Goal: Feedback & Contribution: Submit feedback/report problem

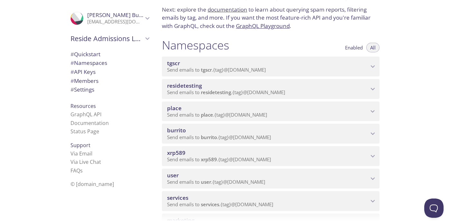
click at [344, 150] on span "xrp589" at bounding box center [267, 153] width 201 height 7
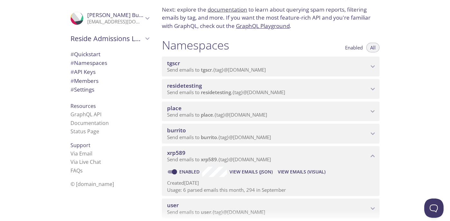
click at [302, 170] on span "View Emails (Visual)" at bounding box center [302, 172] width 48 height 8
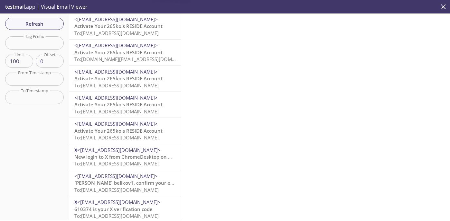
click at [119, 31] on span "To: [EMAIL_ADDRESS][DOMAIN_NAME]" at bounding box center [116, 33] width 84 height 6
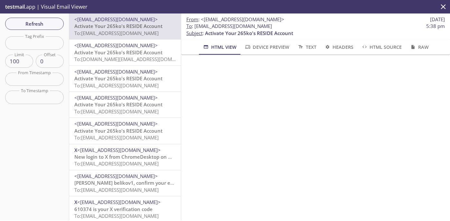
click at [124, 53] on span "Activate Your 265ko's RESIDE Account" at bounding box center [118, 52] width 88 height 6
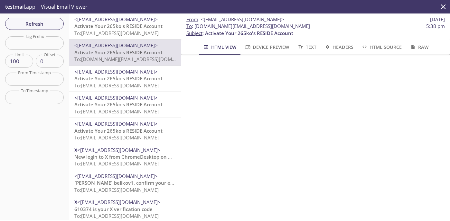
click at [138, 80] on span "Activate Your 265ko's RESIDE Account" at bounding box center [118, 78] width 88 height 6
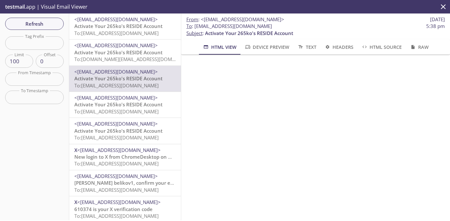
click at [125, 108] on span "To: [EMAIL_ADDRESS][DOMAIN_NAME]" at bounding box center [116, 111] width 84 height 6
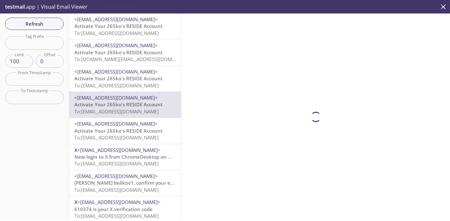
click at [115, 130] on span "Activate Your 265ko's RESIDE Account" at bounding box center [118, 131] width 88 height 6
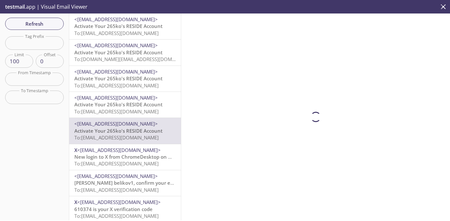
click at [116, 156] on span "New login to X from ChromeDesktop on Mac" at bounding box center [125, 157] width 103 height 6
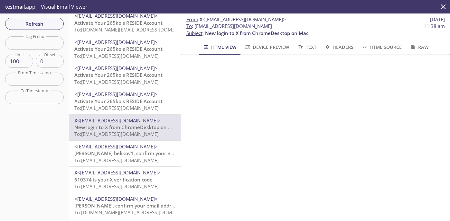
scroll to position [116, 0]
click at [133, 150] on span "<[EMAIL_ADDRESS][DOMAIN_NAME]>" at bounding box center [124, 146] width 101 height 7
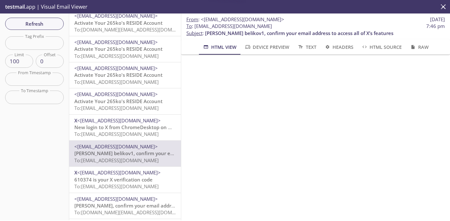
click at [152, 103] on span "Activate Your 265ko's RESIDE Account" at bounding box center [118, 101] width 88 height 6
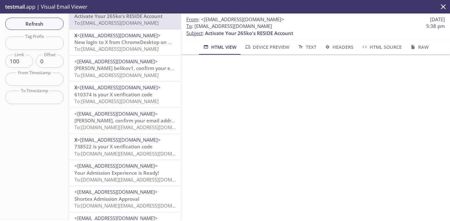
scroll to position [124, 0]
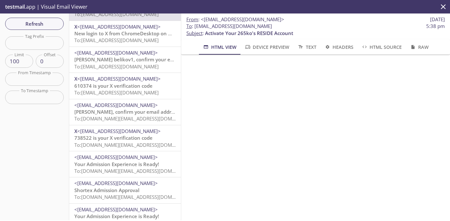
click at [155, 161] on span "<[EMAIL_ADDRESS][DOMAIN_NAME]>" at bounding box center [115, 157] width 83 height 6
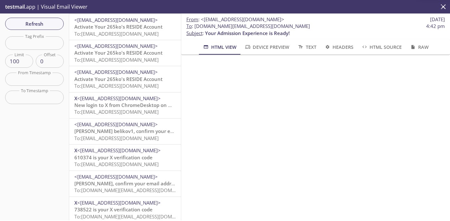
scroll to position [40, 0]
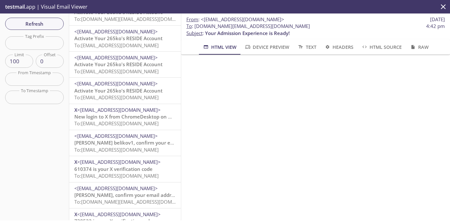
click at [144, 116] on span "New login to X from ChromeDesktop on Mac" at bounding box center [125, 117] width 103 height 6
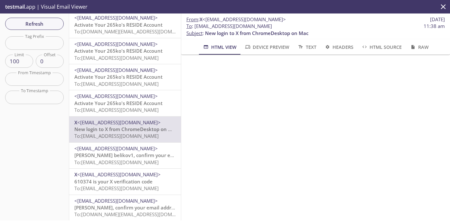
scroll to position [26, 0]
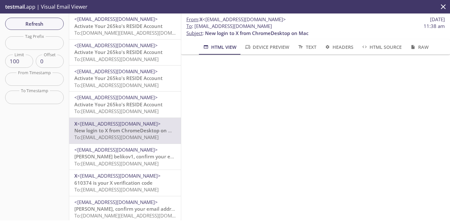
click at [144, 104] on span "Activate Your 265ko's RESIDE Account" at bounding box center [118, 104] width 88 height 6
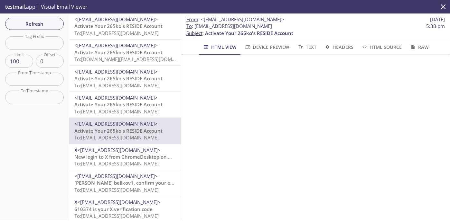
click at [148, 112] on span "To: [EMAIL_ADDRESS][DOMAIN_NAME]" at bounding box center [116, 111] width 84 height 6
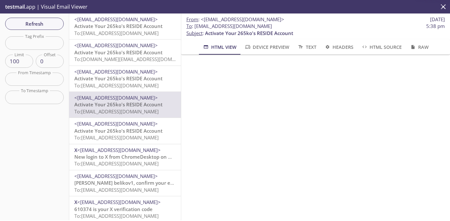
click at [147, 72] on span "<[EMAIL_ADDRESS][DOMAIN_NAME]>" at bounding box center [115, 72] width 83 height 6
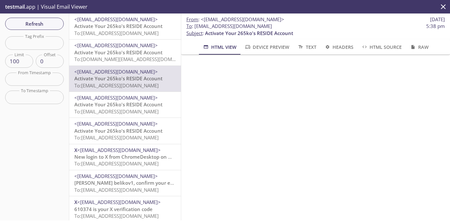
click at [150, 52] on span "Activate Your 265ko's RESIDE Account" at bounding box center [118, 52] width 88 height 6
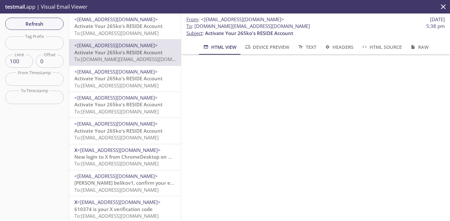
click at [143, 80] on span "Activate Your 265ko's RESIDE Account" at bounding box center [118, 78] width 88 height 6
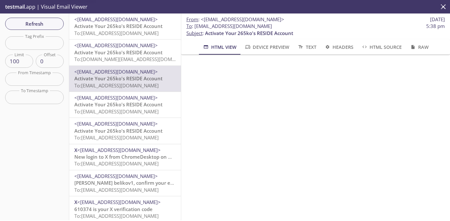
click at [143, 101] on span "<[EMAIL_ADDRESS][DOMAIN_NAME]>" at bounding box center [115, 98] width 83 height 6
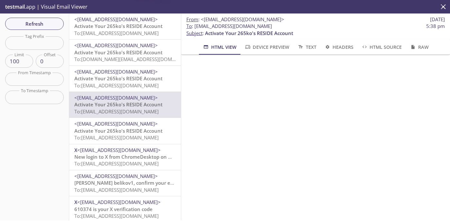
click at [149, 27] on span "Activate Your 265ko's RESIDE Account" at bounding box center [118, 26] width 88 height 6
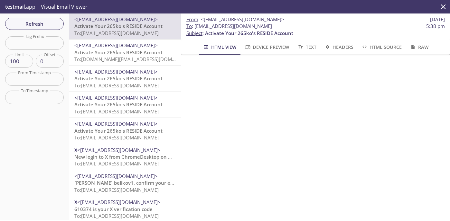
click at [142, 94] on div "<[EMAIL_ADDRESS][DOMAIN_NAME]> Activate Your 265ko's RESIDE Account To: [EMAIL_…" at bounding box center [125, 105] width 112 height 26
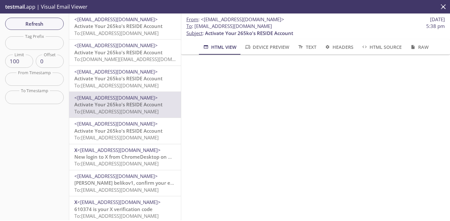
click at [142, 73] on span "<[EMAIL_ADDRESS][DOMAIN_NAME]>" at bounding box center [115, 72] width 83 height 6
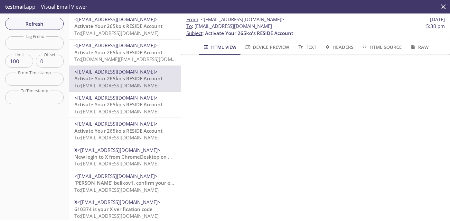
click at [141, 60] on span "To: [DOMAIN_NAME][EMAIL_ADDRESS][DOMAIN_NAME]" at bounding box center [135, 59] width 122 height 6
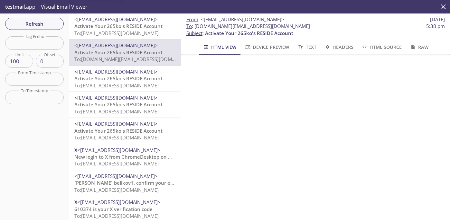
click at [139, 92] on div "<[EMAIL_ADDRESS][DOMAIN_NAME]> Activate Your 265ko's RESIDE Account To: [EMAIL_…" at bounding box center [125, 105] width 112 height 26
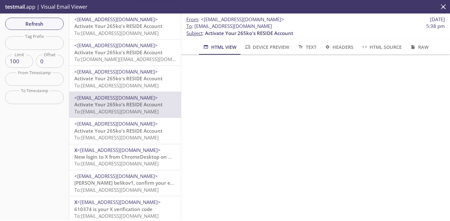
click at [140, 114] on span "To: [EMAIL_ADDRESS][DOMAIN_NAME]" at bounding box center [116, 111] width 84 height 6
click at [136, 80] on span "Activate Your 265ko's RESIDE Account" at bounding box center [118, 78] width 88 height 6
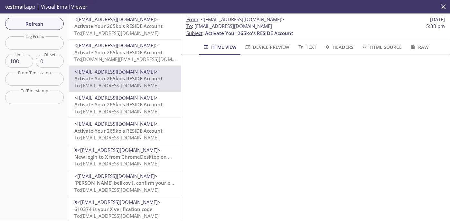
click at [140, 57] on span "To: [DOMAIN_NAME][EMAIL_ADDRESS][DOMAIN_NAME]" at bounding box center [135, 59] width 122 height 6
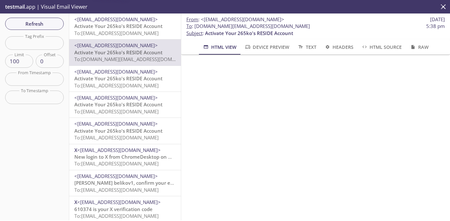
click at [129, 115] on span "To: [EMAIL_ADDRESS][DOMAIN_NAME]" at bounding box center [116, 111] width 84 height 6
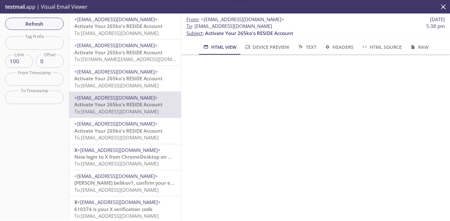
click at [129, 133] on span "Activate Your 265ko's RESIDE Account" at bounding box center [118, 131] width 88 height 6
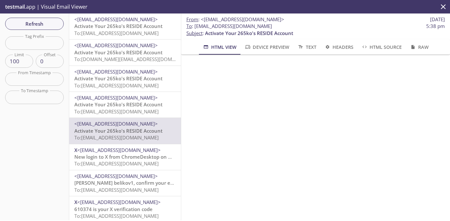
click at [131, 109] on span "To: [EMAIL_ADDRESS][DOMAIN_NAME]" at bounding box center [116, 111] width 84 height 6
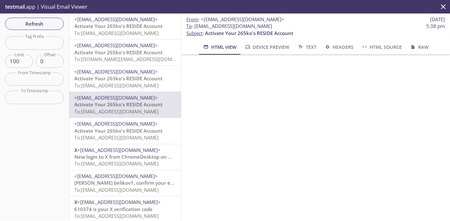
click at [143, 132] on span "Activate Your 265ko's RESIDE Account" at bounding box center [118, 131] width 88 height 6
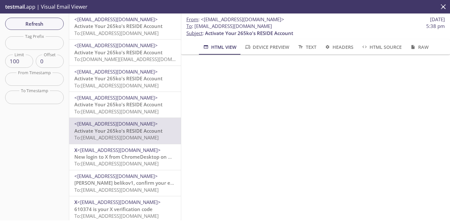
click at [137, 155] on span "New login to X from ChromeDesktop on Mac" at bounding box center [125, 157] width 103 height 6
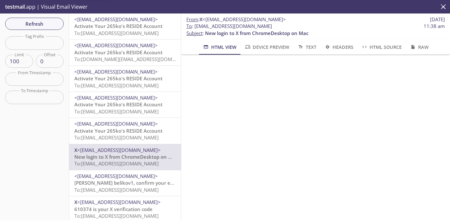
click at [140, 130] on span "Activate Your 265ko's RESIDE Account" at bounding box center [118, 131] width 88 height 6
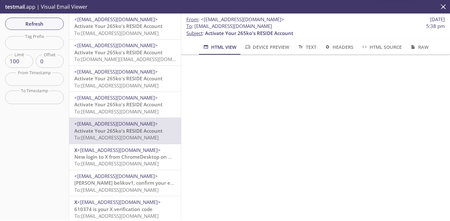
click at [133, 107] on span "Activate Your 265ko's RESIDE Account" at bounding box center [118, 104] width 88 height 6
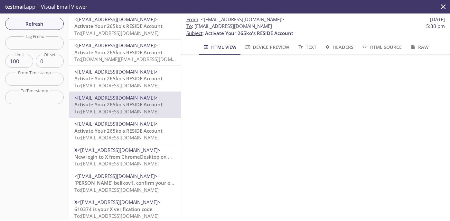
click at [132, 125] on span "<[EMAIL_ADDRESS][DOMAIN_NAME]>" at bounding box center [115, 124] width 83 height 6
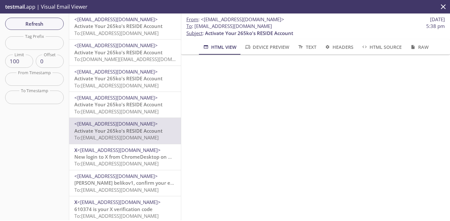
click at [442, 4] on icon "close" at bounding box center [443, 7] width 8 height 8
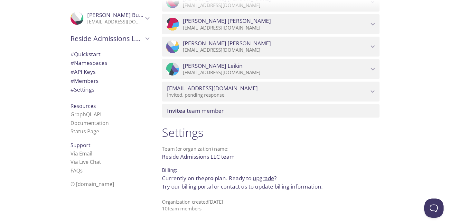
scroll to position [602, 0]
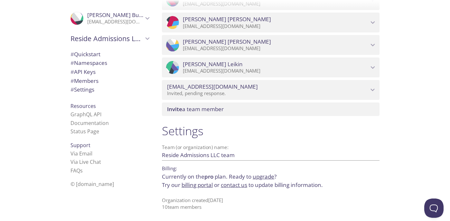
click at [84, 143] on span "Support" at bounding box center [80, 145] width 20 height 7
click at [87, 160] on link "Via Live Chat" at bounding box center [85, 162] width 31 height 7
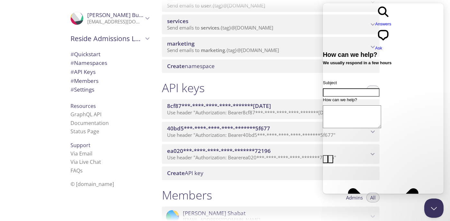
scroll to position [221, 0]
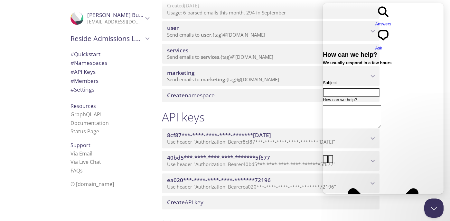
click at [349, 88] on input "Subject" at bounding box center [351, 92] width 57 height 8
click at [348, 106] on textarea "How can we help?" at bounding box center [352, 117] width 58 height 23
click at [344, 88] on input "Subject" at bounding box center [351, 92] width 57 height 8
type input "question"
click at [338, 106] on textarea "How can we help?" at bounding box center [352, 117] width 58 height 23
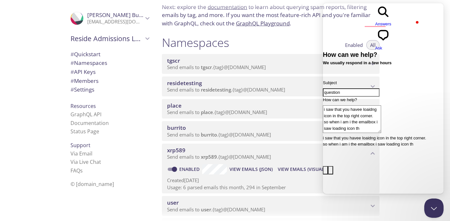
scroll to position [1, 0]
click at [304, 170] on span "View Emails (Visual)" at bounding box center [302, 170] width 48 height 8
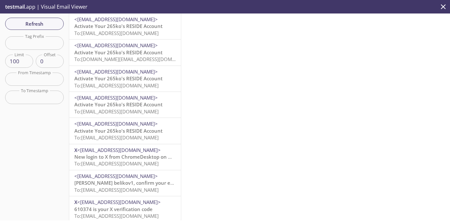
click at [143, 54] on span "Activate Your 265ko's RESIDE Account" at bounding box center [118, 52] width 88 height 6
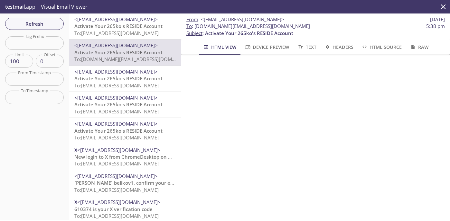
click at [444, 7] on icon "close" at bounding box center [443, 7] width 8 height 8
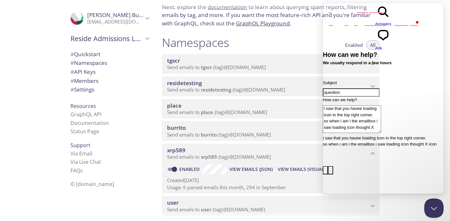
click at [375, 111] on textarea "i saw that you havee loaidng icon in the top right corner. so when i am i the e…" at bounding box center [352, 120] width 58 height 28
click at [377, 135] on div "Contact form" at bounding box center [383, 135] width 121 height 0
click at [367, 112] on textarea "i saw that you havee loaidng icon in the top right corner. so when i am i the e…" at bounding box center [352, 120] width 58 height 28
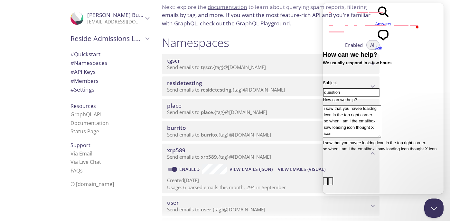
type textarea "i saw that you havee loaidng icon in the top right corner. so when i am i the e…"
drag, startPoint x: 355, startPoint y: 116, endPoint x: 333, endPoint y: 83, distance: 40.1
click at [334, 97] on div "How can we help? i saw that you havee loaidng icon in the top right corner. so …" at bounding box center [383, 137] width 121 height 81
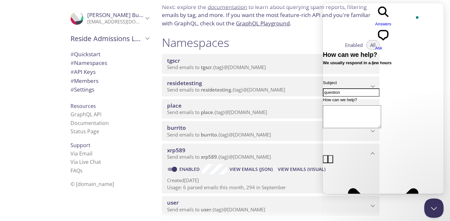
click at [351, 88] on input "question" at bounding box center [351, 92] width 57 height 8
click at [436, 204] on button "Close Beacon popover" at bounding box center [432, 207] width 19 height 19
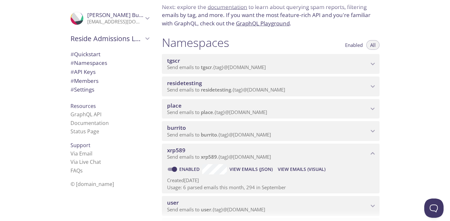
click at [290, 171] on span "View Emails (Visual)" at bounding box center [302, 170] width 48 height 8
